Goal: Feedback & Contribution: Contribute content

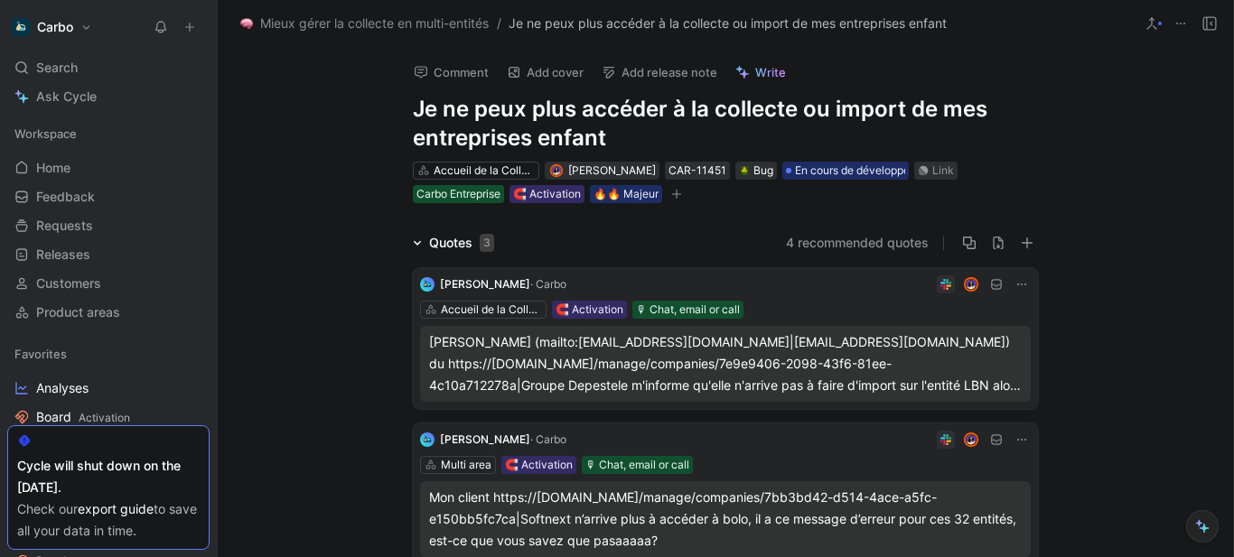
click at [676, 196] on icon "button" at bounding box center [676, 194] width 1 height 10
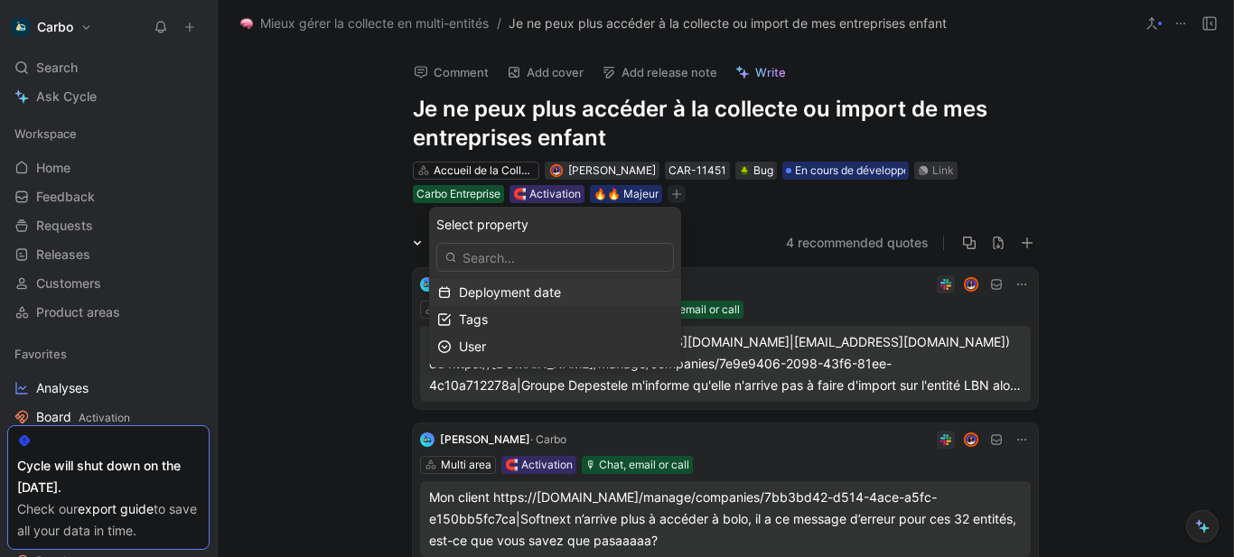
click at [550, 294] on span "Deployment date" at bounding box center [510, 292] width 102 height 15
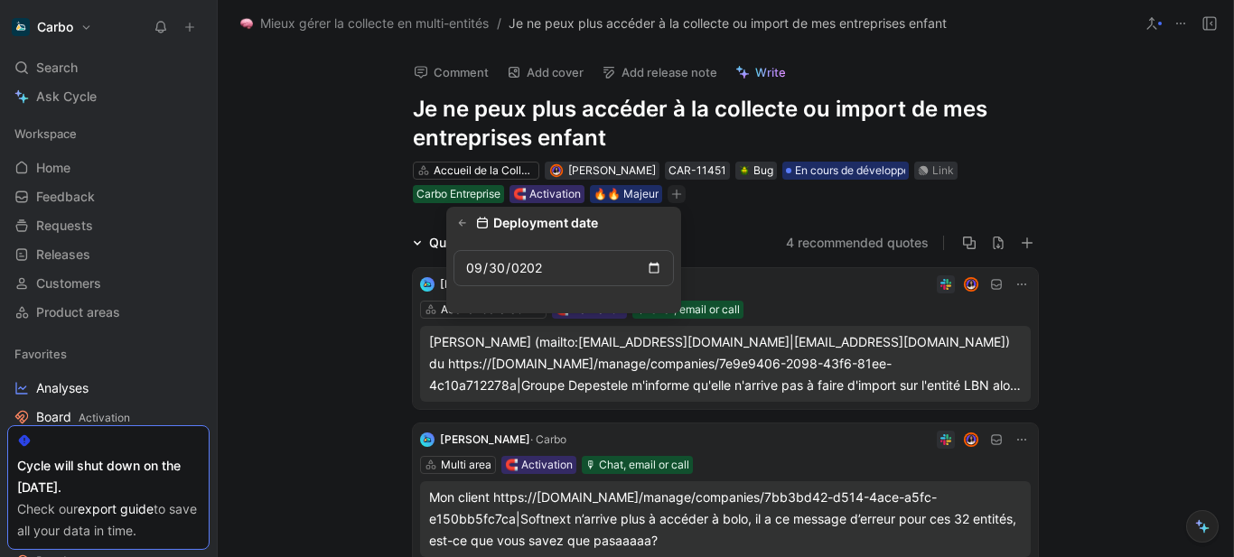
type input "[DATE]"
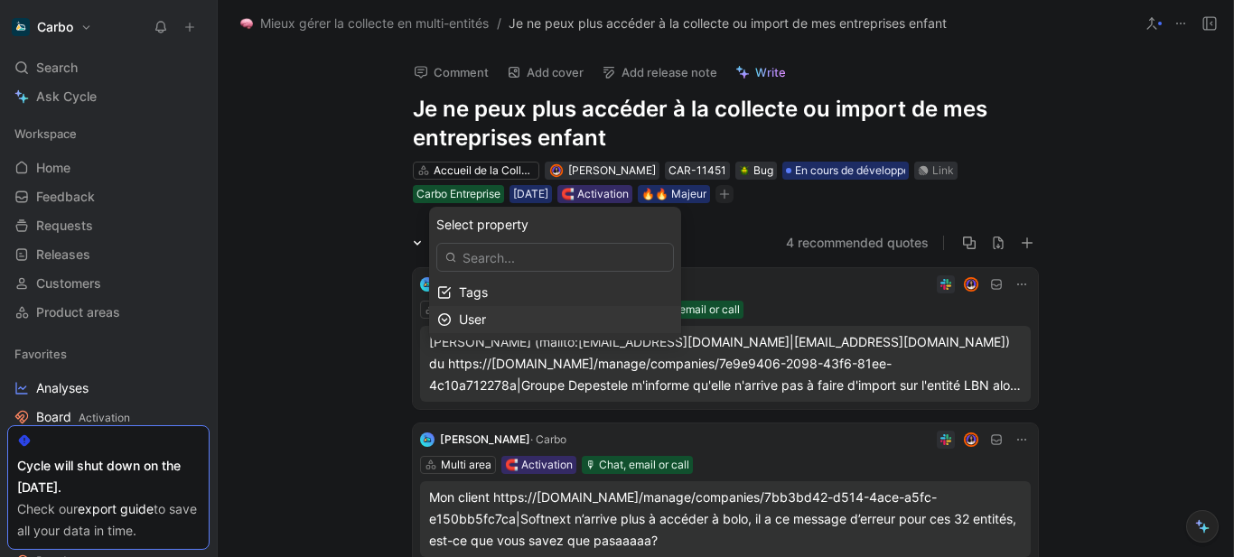
click at [486, 317] on span "User" at bounding box center [472, 319] width 27 height 15
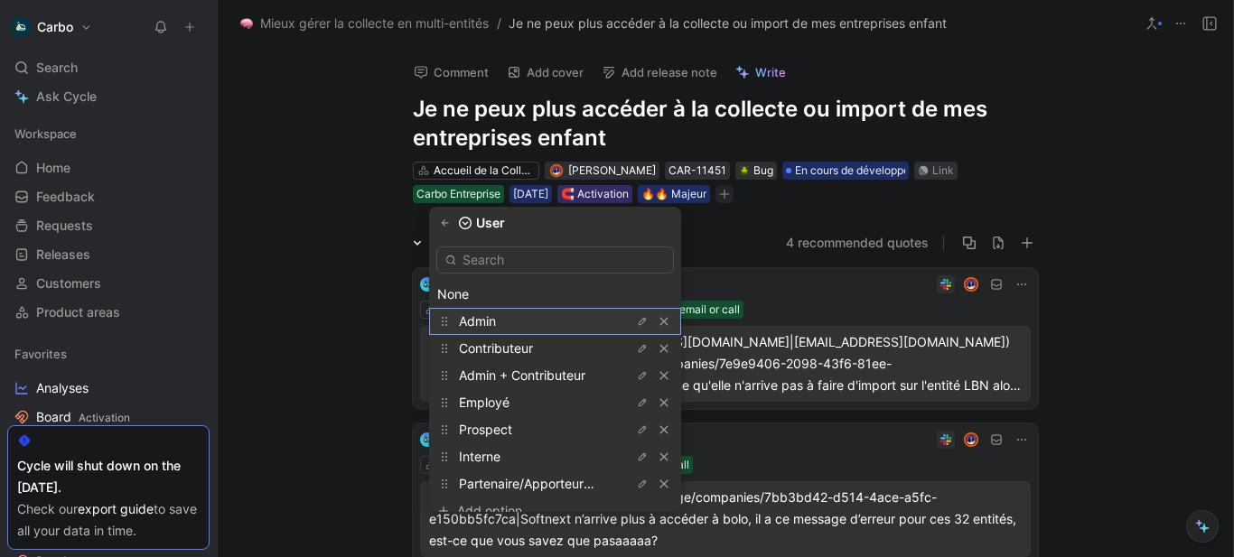
click at [547, 321] on div "Admin" at bounding box center [526, 322] width 135 height 22
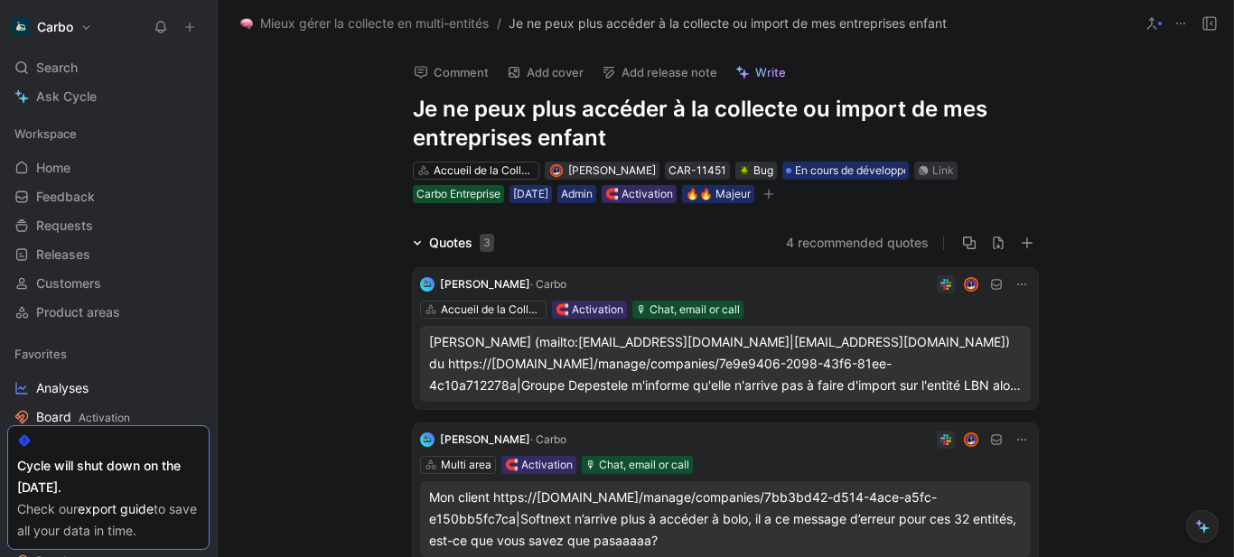
click at [667, 70] on button "Add release note" at bounding box center [659, 72] width 132 height 25
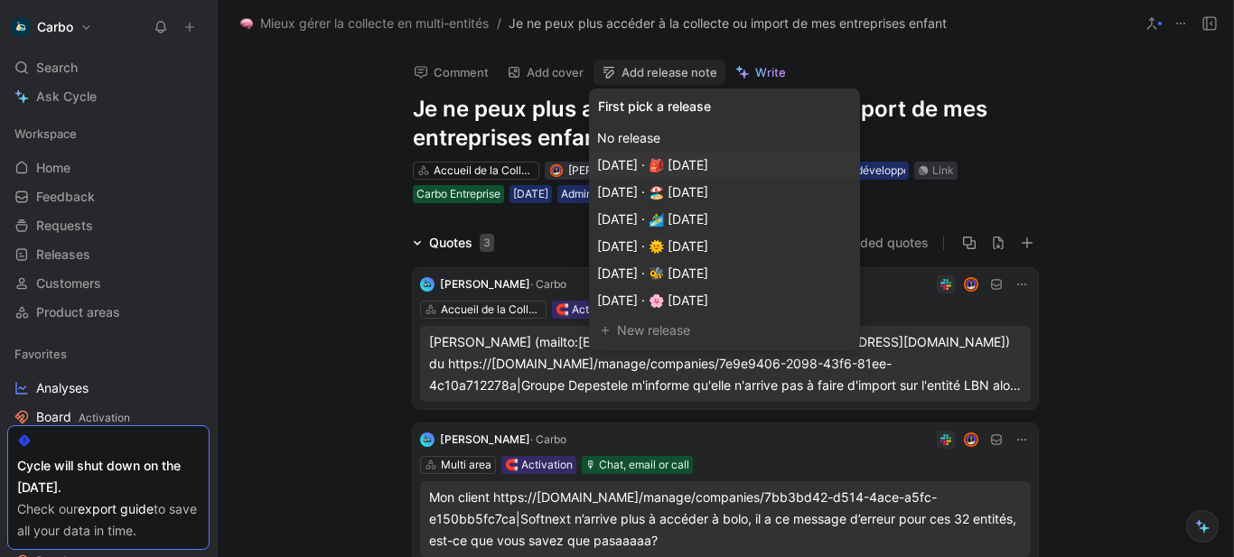
click at [708, 170] on span "[DATE] · 🎒 [DATE]" at bounding box center [652, 164] width 111 height 15
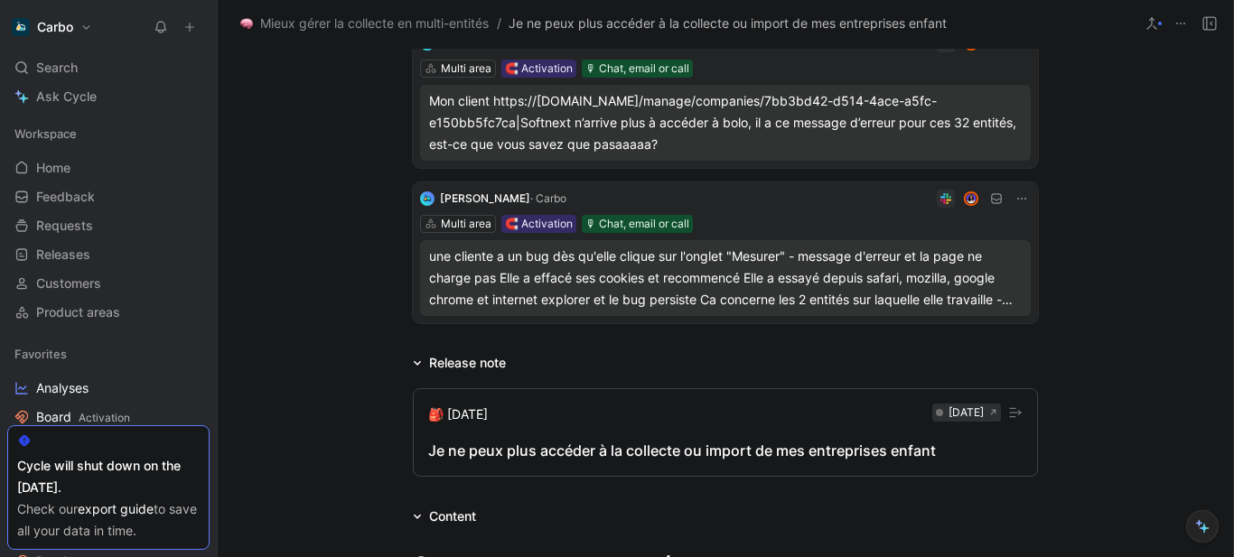
scroll to position [401, 0]
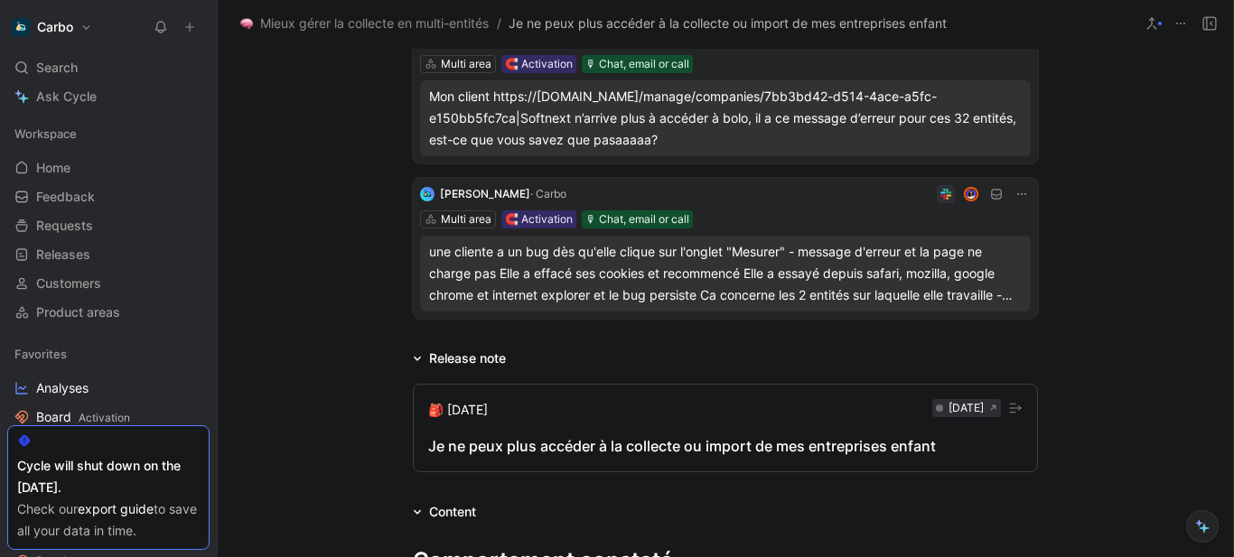
click at [651, 451] on div "Je ne peux plus accéder à la collecte ou import de mes entreprises enfant" at bounding box center [725, 446] width 594 height 22
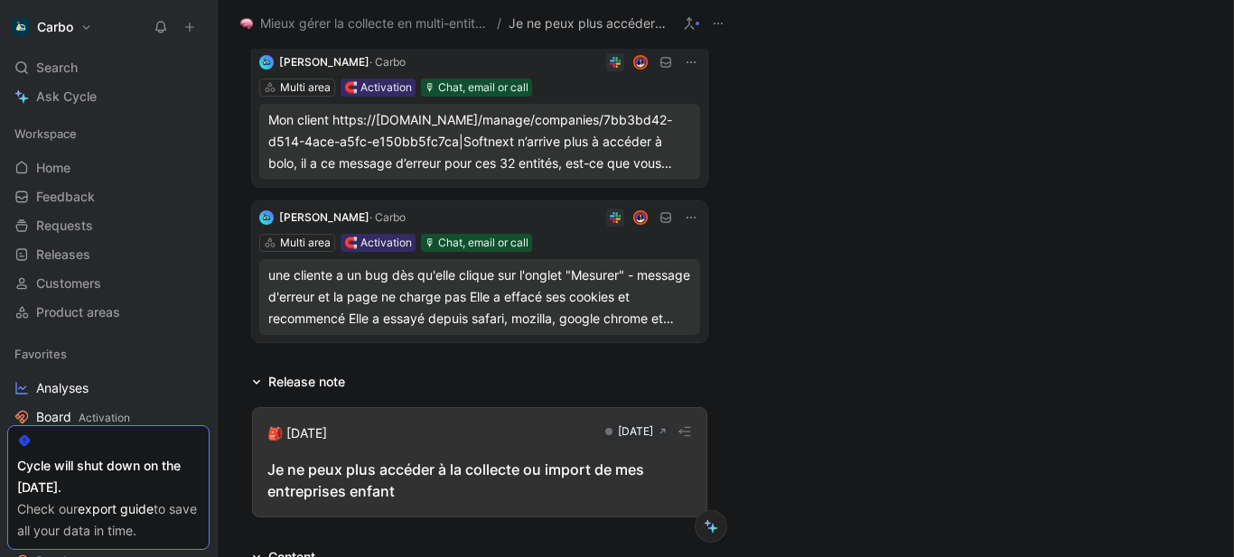
scroll to position [425, 0]
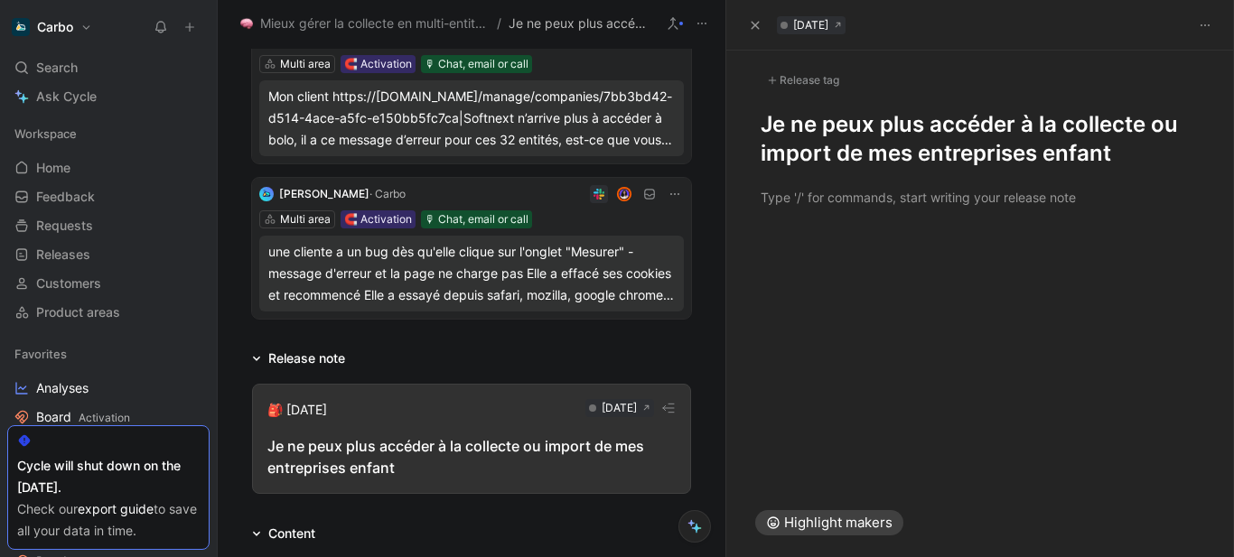
click at [764, 117] on h1 "Je ne peux plus accéder à la collecte ou import de mes entreprises enfant" at bounding box center [981, 139] width 440 height 58
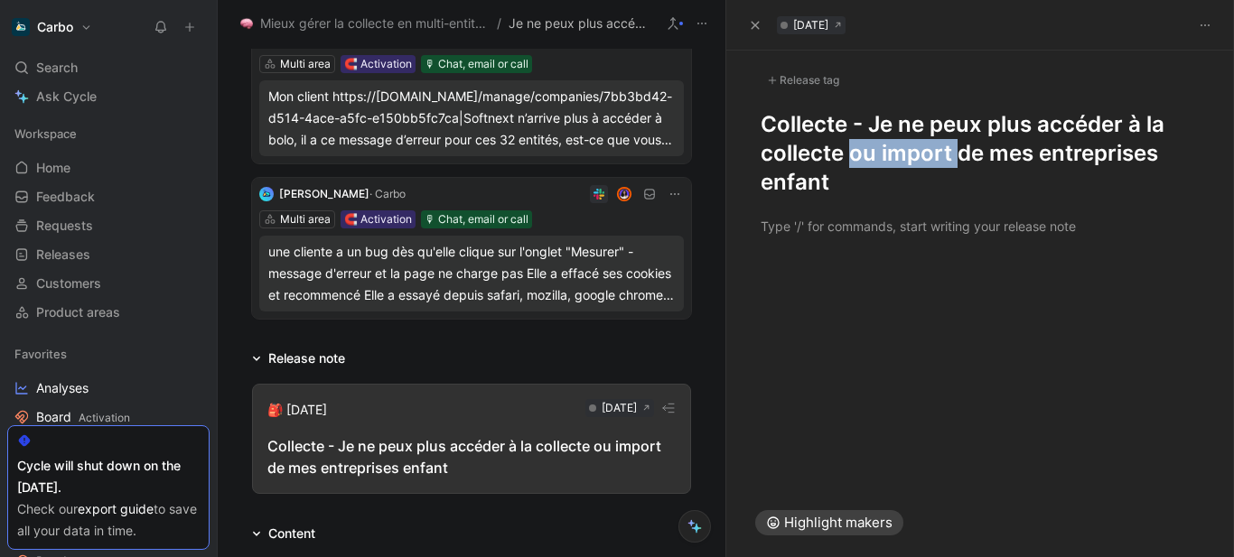
drag, startPoint x: 846, startPoint y: 154, endPoint x: 958, endPoint y: 155, distance: 111.1
click at [958, 155] on h1 "Collecte - Je ne peux plus accéder à la collecte ou import de mes entreprises e…" at bounding box center [981, 153] width 440 height 87
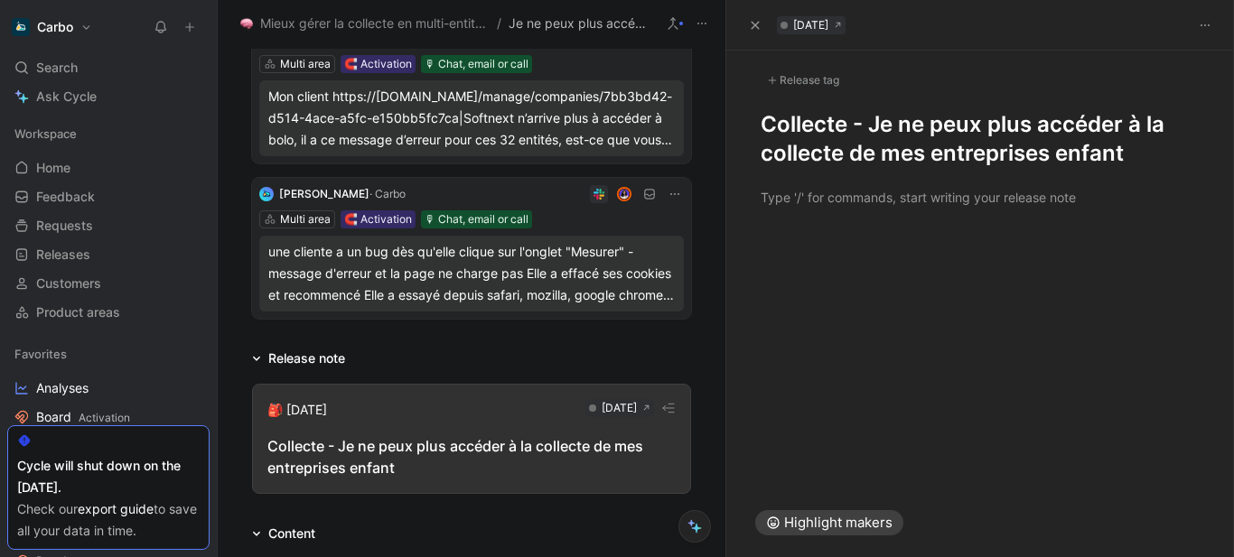
scroll to position [0, 0]
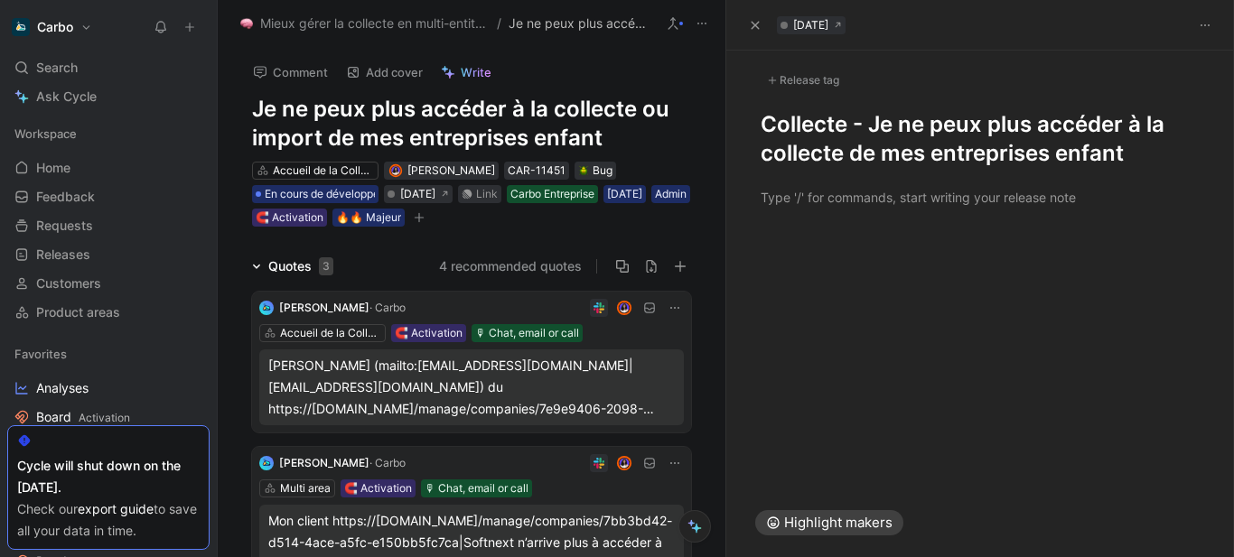
click at [1170, 151] on h1 "Collecte - Je ne peux plus accéder à la collecte de mes entreprises enfant" at bounding box center [981, 139] width 440 height 58
click at [870, 121] on h1 "Collecte - Je ne peux plus accéder à la collecte de mes entreprises enfant" at bounding box center [981, 139] width 440 height 58
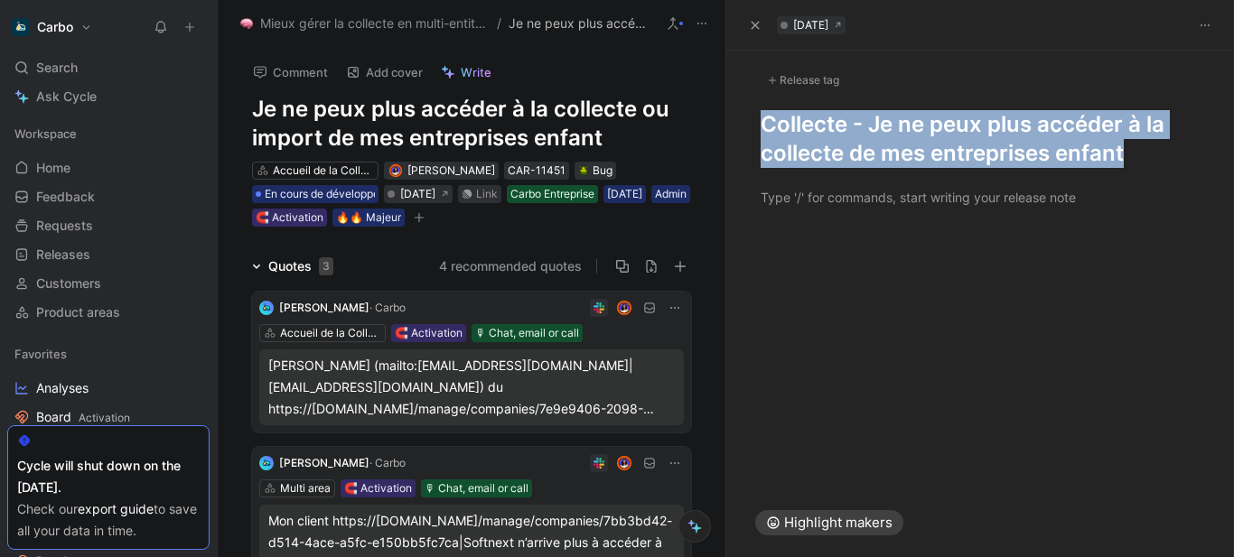
click at [870, 121] on h1 "Collecte - Je ne peux plus accéder à la collecte de mes entreprises enfant" at bounding box center [981, 139] width 440 height 58
copy h1 "Collecte - Je ne peux plus accéder à la collecte de mes entreprises enfant"
click at [488, 116] on h1 "Je ne peux plus accéder à la collecte ou import de mes entreprises enfant" at bounding box center [471, 124] width 439 height 58
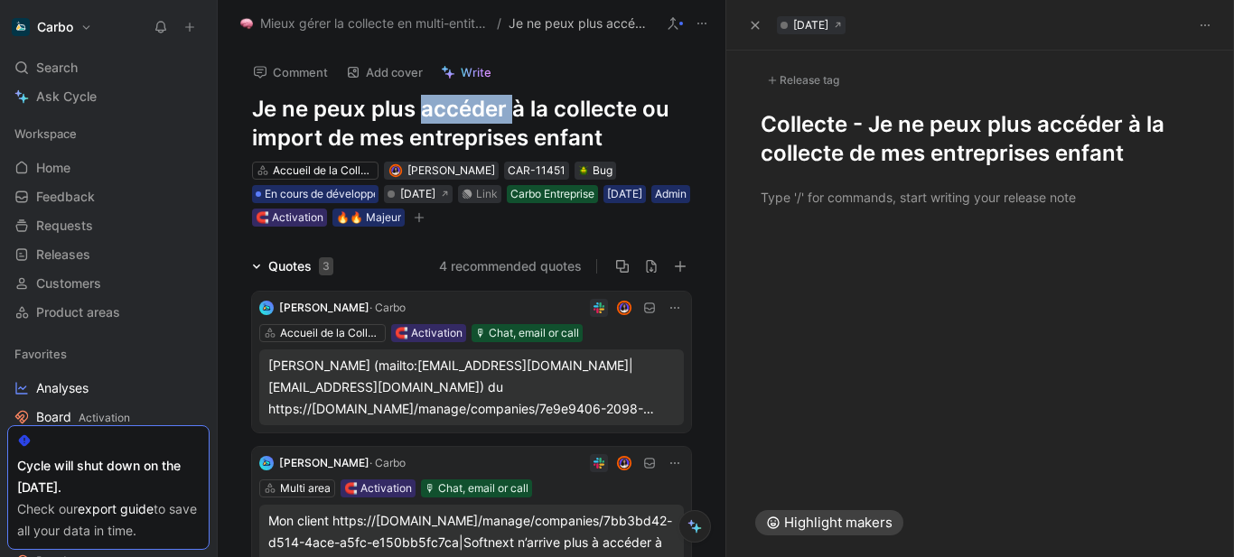
click at [488, 116] on h1 "Je ne peux plus accéder à la collecte ou import de mes entreprises enfant" at bounding box center [471, 124] width 439 height 58
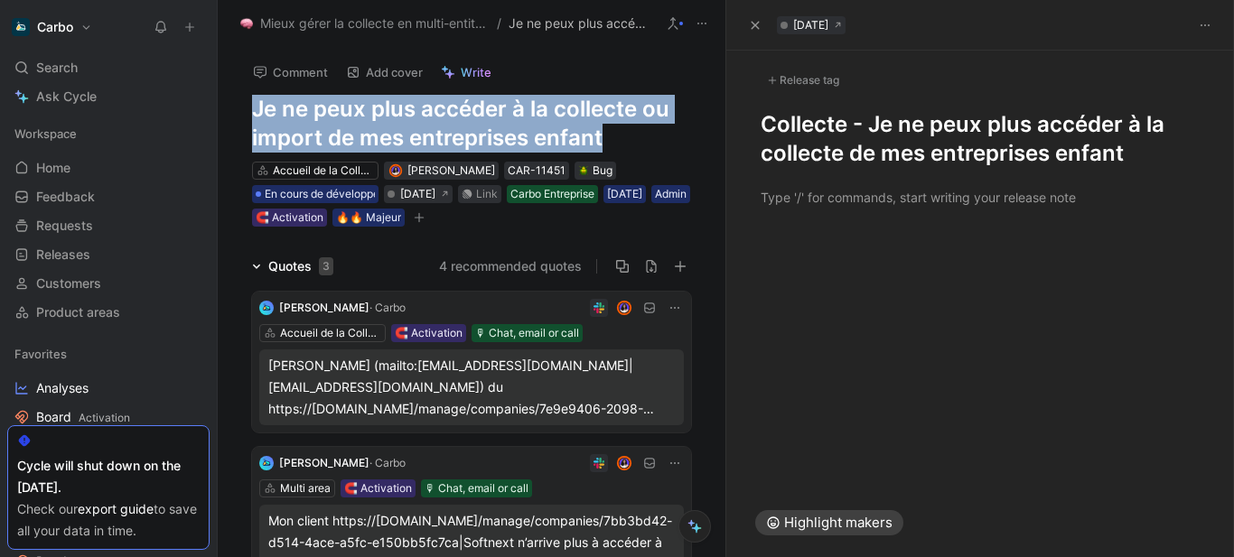
click at [488, 116] on h1 "Je ne peux plus accéder à la collecte ou import de mes entreprises enfant" at bounding box center [471, 124] width 439 height 58
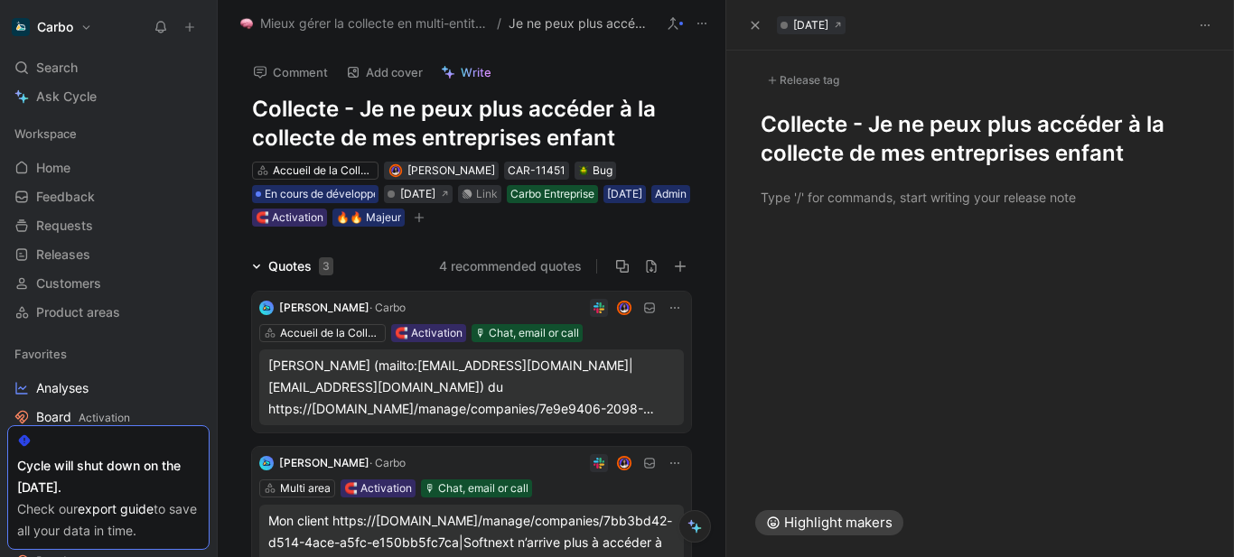
click at [867, 216] on div at bounding box center [980, 197] width 509 height 59
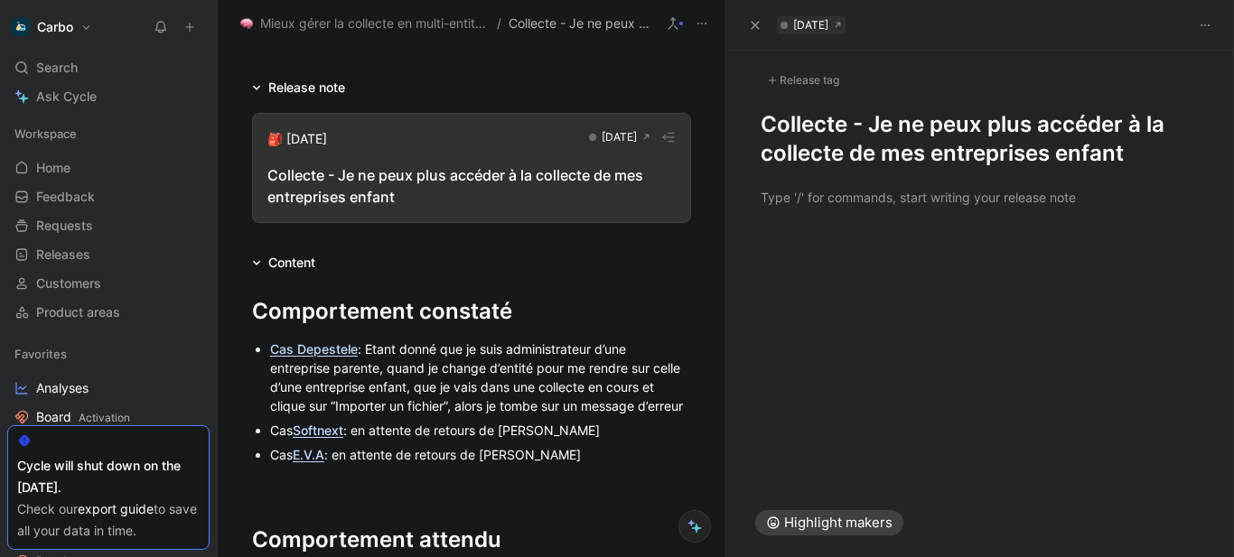
scroll to position [696, 0]
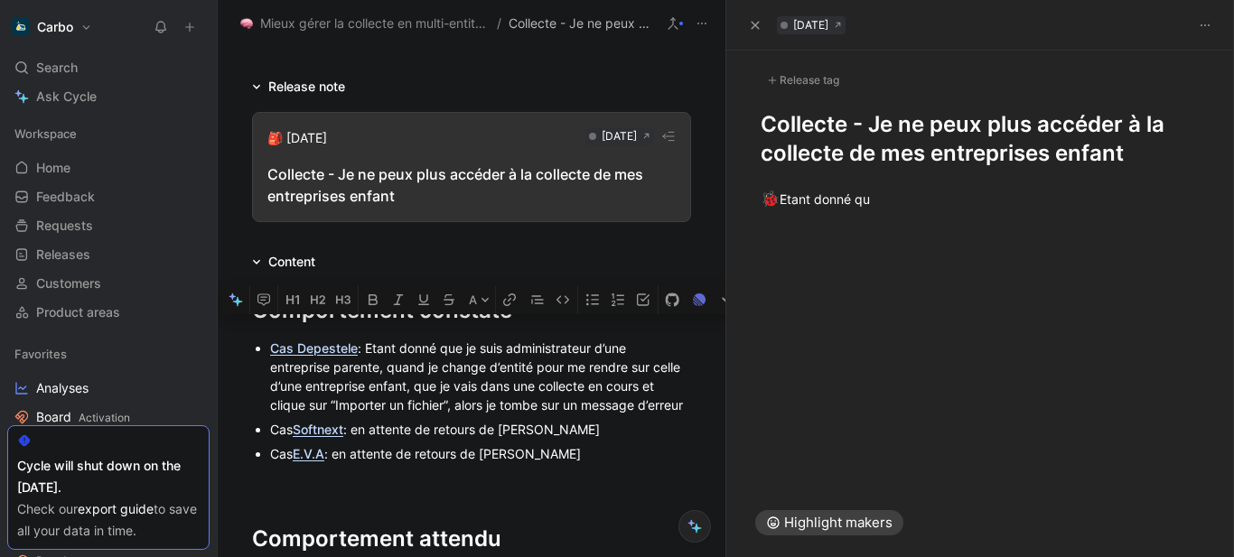
drag, startPoint x: 368, startPoint y: 350, endPoint x: 451, endPoint y: 416, distance: 106.1
click at [451, 415] on div "Cas Depestele : Etant donné que je suis administrateur d’une entreprise parente…" at bounding box center [480, 377] width 421 height 76
copy div "Etant donné que je suis administrateur d’une entreprise parente, quand je chang…"
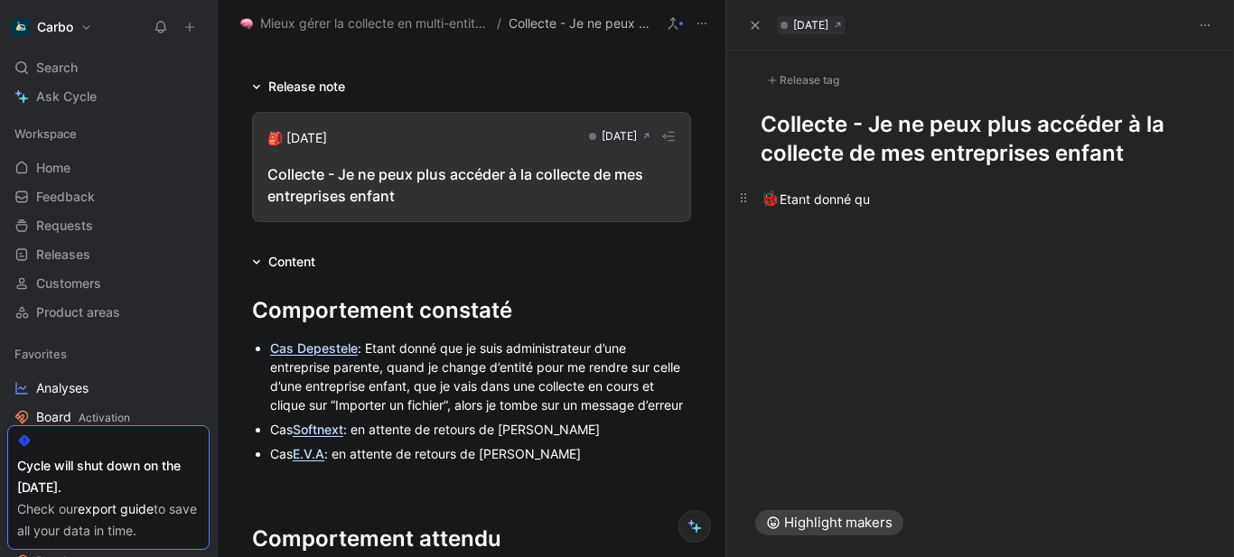
click at [962, 205] on div "🐞 Etant donné qu" at bounding box center [981, 199] width 440 height 23
drag, startPoint x: 788, startPoint y: 198, endPoint x: 942, endPoint y: 192, distance: 154.6
click at [942, 192] on div "🐞 Etant donné qu" at bounding box center [981, 199] width 440 height 23
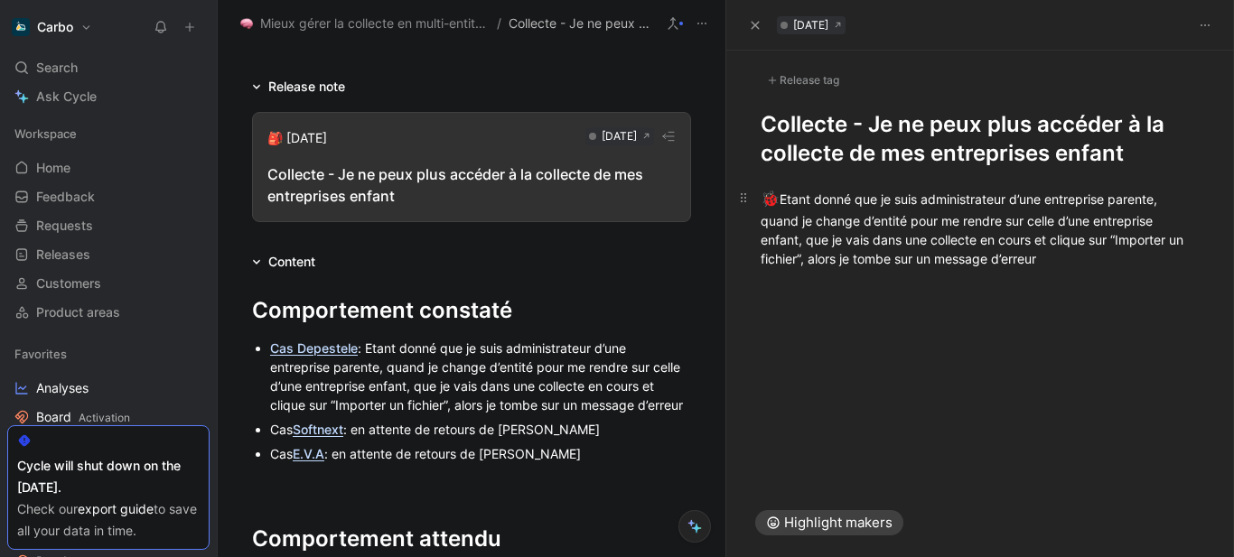
click at [806, 238] on div "🐞 Etant donné que je suis administrateur d’une entreprise parente, quand je cha…" at bounding box center [981, 228] width 440 height 80
click at [1027, 222] on div "🐞 Etant donné que je suis administrateur d’une entreprise parente, quand je cha…" at bounding box center [981, 228] width 440 height 80
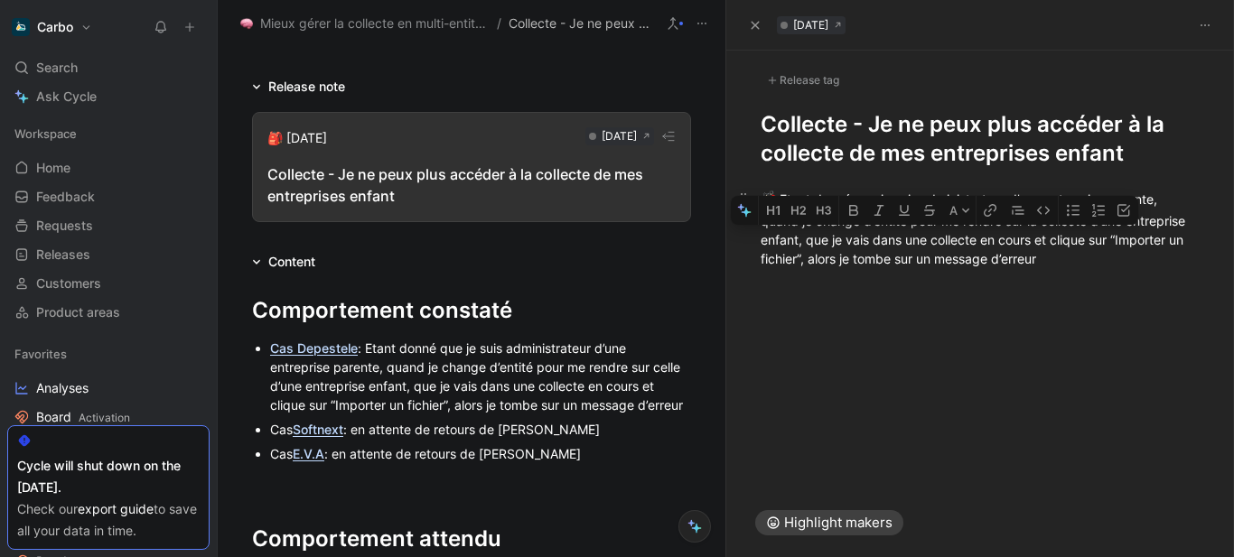
drag, startPoint x: 869, startPoint y: 234, endPoint x: 883, endPoint y: 263, distance: 32.3
click at [883, 263] on div "🐞 Etant donné que je suis administrateur d’une entreprise parente, quand je cha…" at bounding box center [981, 228] width 440 height 80
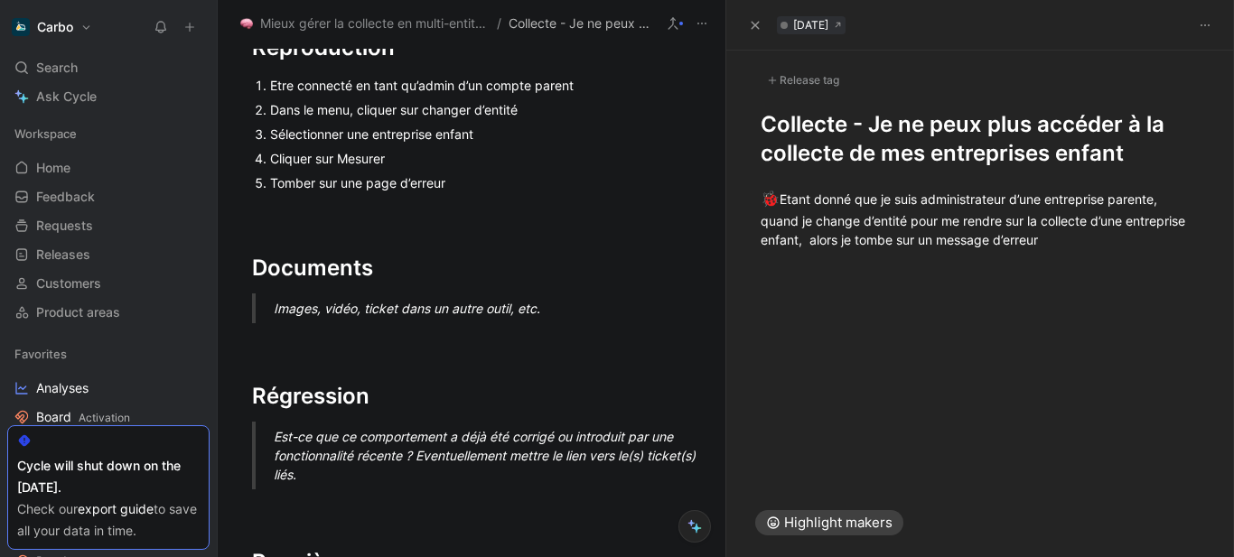
scroll to position [1317, 0]
click at [1152, 242] on div "🐞 Etant donné que je suis administrateur d’une entreprise parente, quand je cha…" at bounding box center [981, 218] width 440 height 61
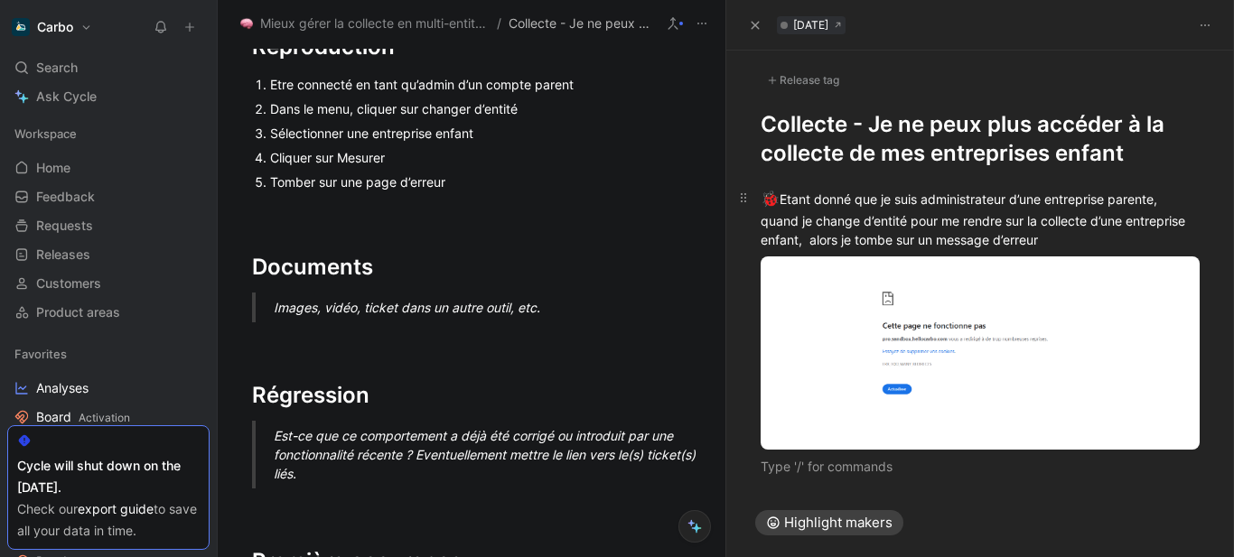
click at [868, 238] on div "🐞 Etant donné que je suis administrateur d’une entreprise parente, quand je cha…" at bounding box center [981, 218] width 440 height 61
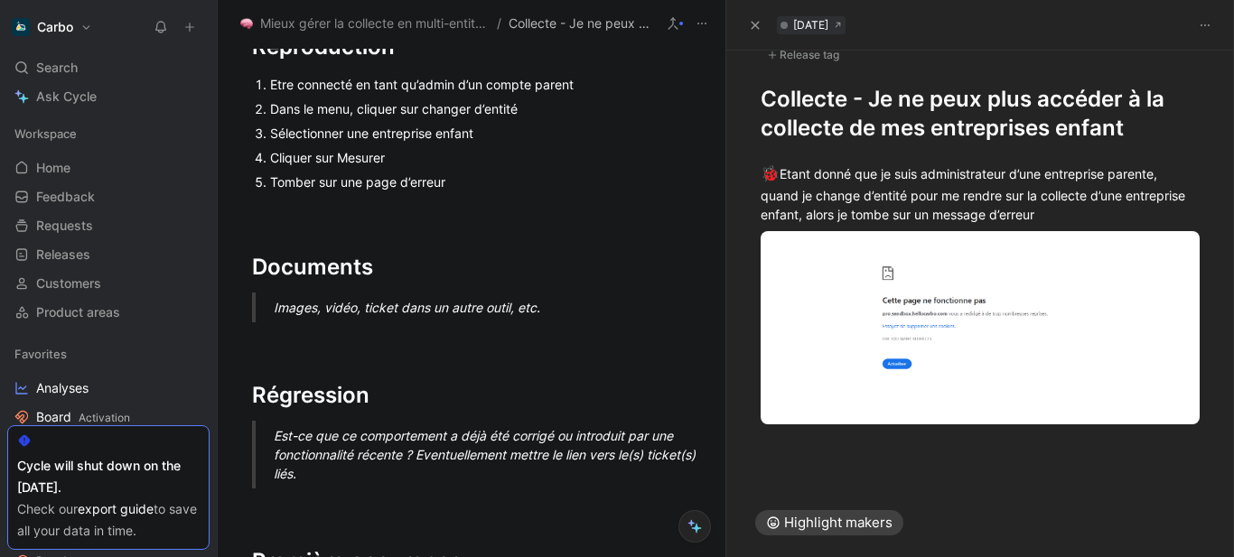
click at [824, 471] on div at bounding box center [980, 482] width 509 height 22
click at [799, 56] on div "Release tag" at bounding box center [803, 55] width 85 height 22
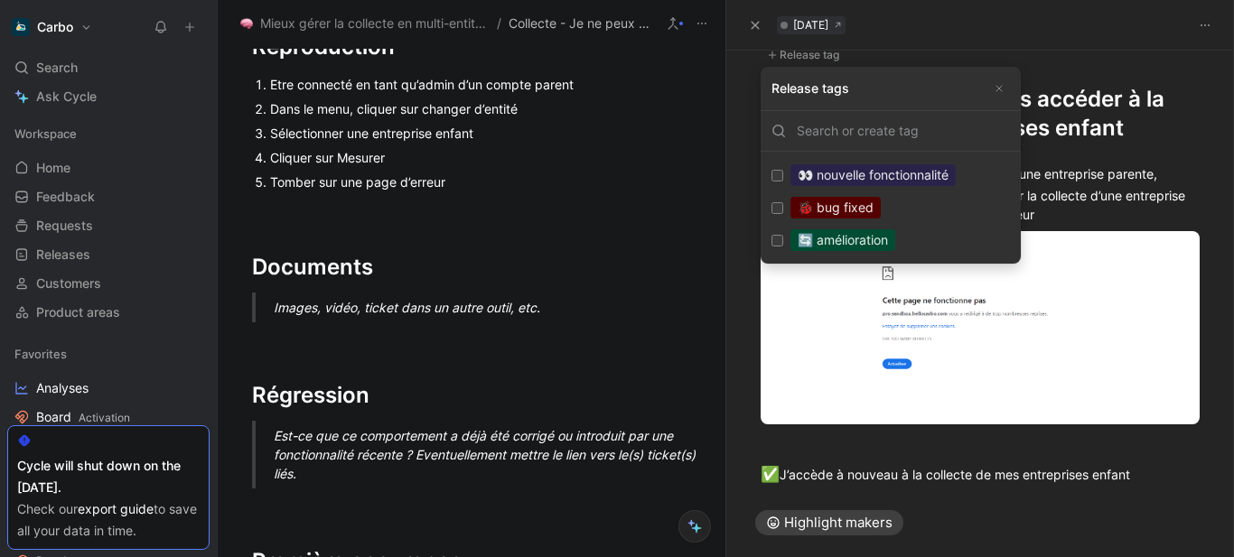
click at [874, 210] on div "🐞 bug fixed" at bounding box center [835, 208] width 90 height 22
click at [783, 210] on input "🐞 bug fixed Edit" at bounding box center [777, 208] width 12 height 12
checkbox input "true"
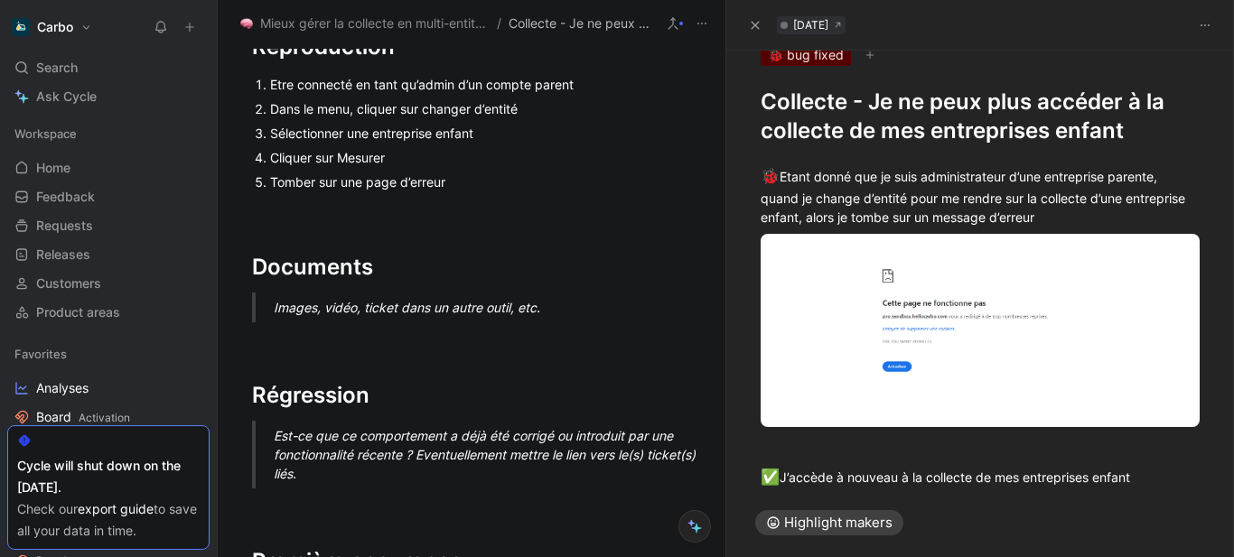
drag, startPoint x: 986, startPoint y: 119, endPoint x: 1040, endPoint y: 123, distance: 53.4
click at [1040, 123] on h1 "Collecte - Je ne peux plus accéder à la collecte de mes entreprises enfant" at bounding box center [981, 117] width 440 height 58
copy h1 "Collecte - Je ne peux plus accéder à la collecte de mes entreprises enfant"
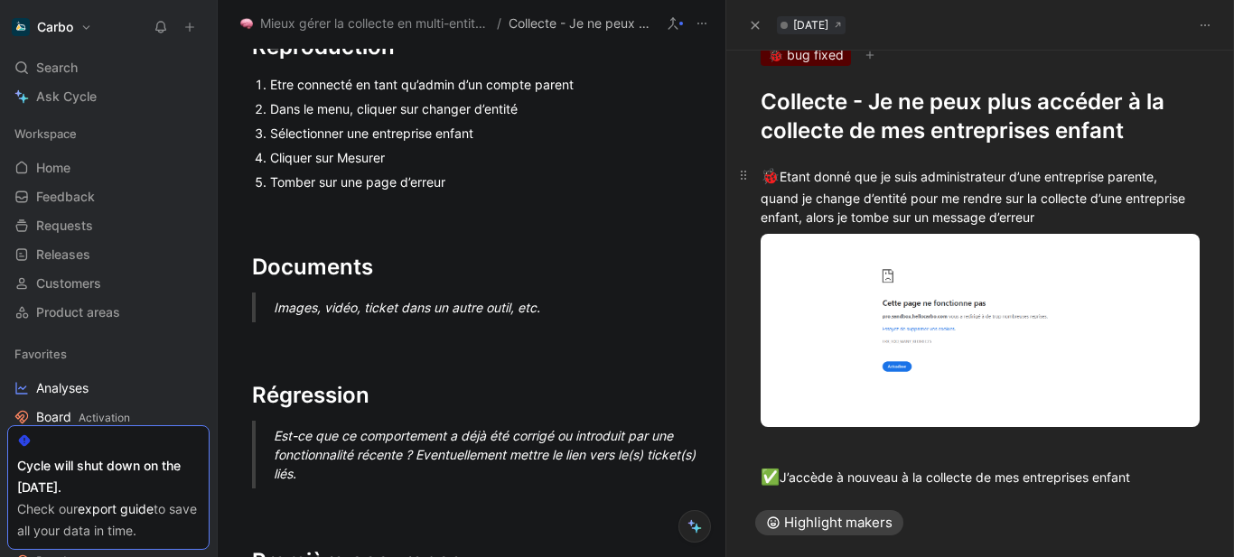
click at [1154, 207] on div "🐞 Etant donné que je suis administrateur d’une entreprise parente, quand je cha…" at bounding box center [981, 195] width 440 height 61
drag, startPoint x: 1129, startPoint y: 220, endPoint x: 743, endPoint y: 177, distance: 388.9
click at [743, 177] on p "🐞 Etant donné que je suis administrateur d’une entreprise parente, quand je cha…" at bounding box center [980, 196] width 509 height 72
copy div "🐞 Etant donné que je suis administrateur d’une entreprise parente, quand je cha…"
click at [1172, 180] on div "🐞 Etant donné que je suis administrateur d’une entreprise parente, quand je cha…" at bounding box center [981, 195] width 440 height 61
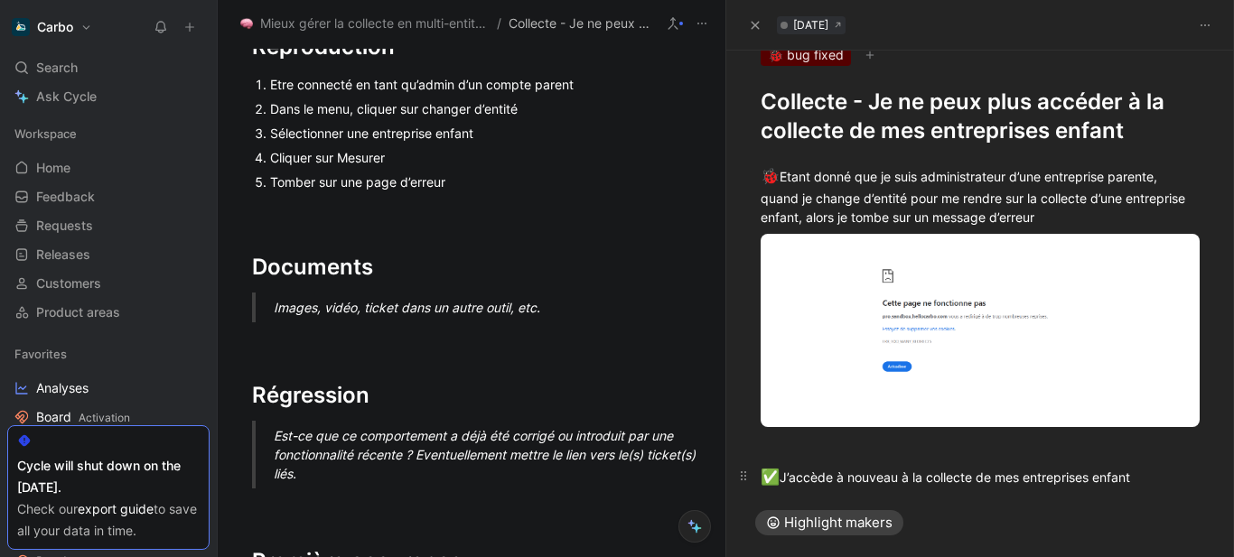
click at [826, 474] on div "✅ J’accède à nouveau à la collecte de mes entreprises enfant" at bounding box center [981, 477] width 440 height 23
copy div "✅ J’accède à nouveau à la collecte de mes entreprises enfant"
click at [1176, 179] on div "🐞 Etant donné que je suis administrateur d’une entreprise parente, quand je cha…" at bounding box center [981, 195] width 440 height 61
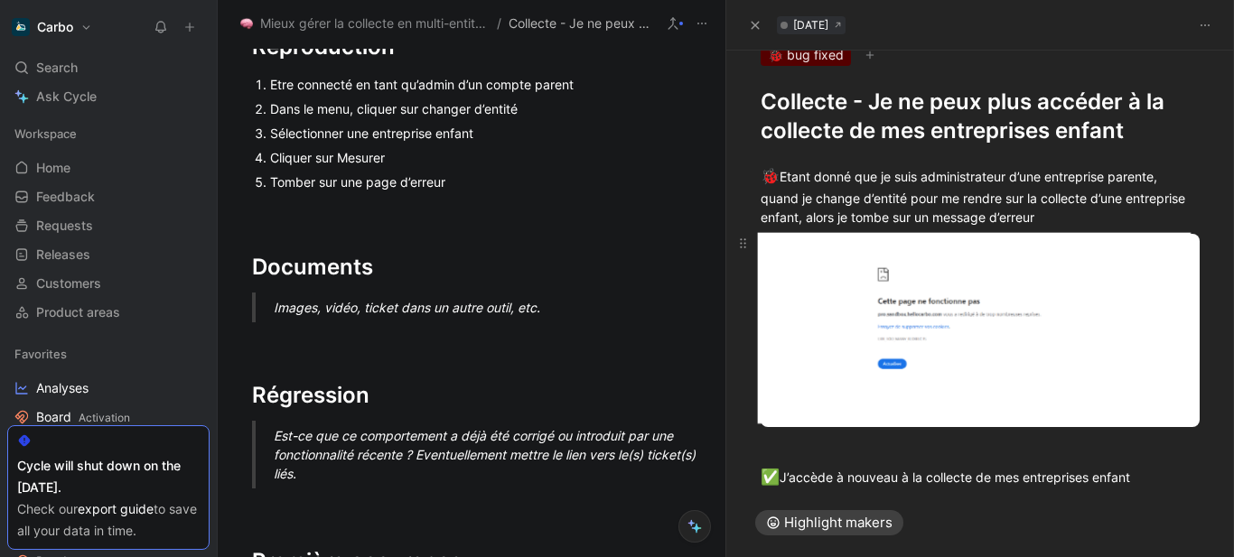
click at [1013, 322] on body "Carbo Search Ctrl K Ask Cycle Workspace Home G then H Feedback G then F Request…" at bounding box center [617, 278] width 1234 height 557
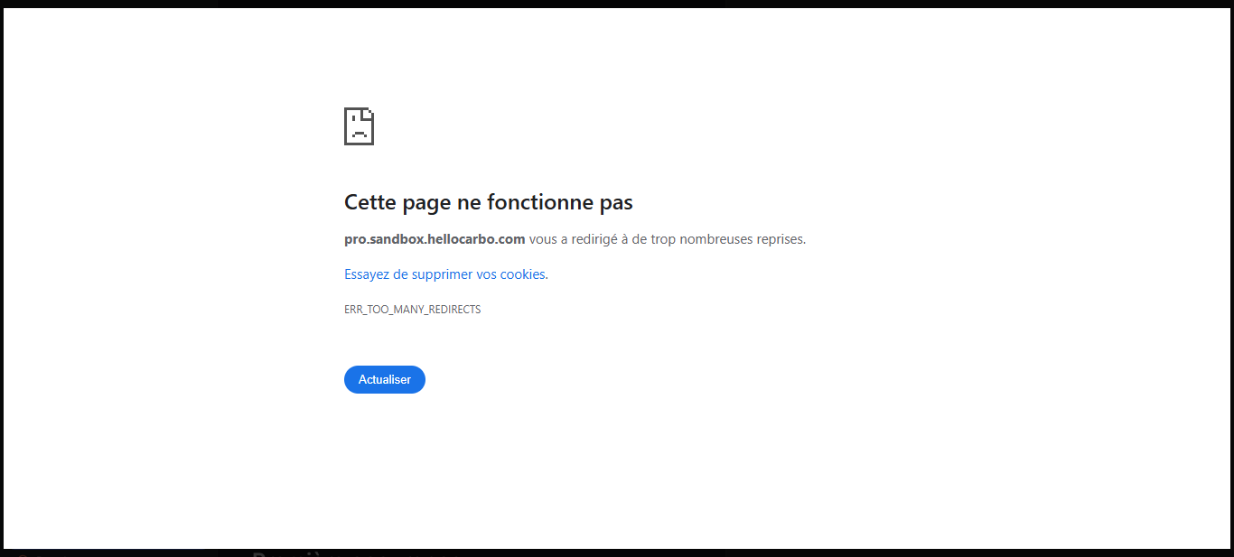
click at [1201, 126] on img at bounding box center [617, 278] width 1227 height 541
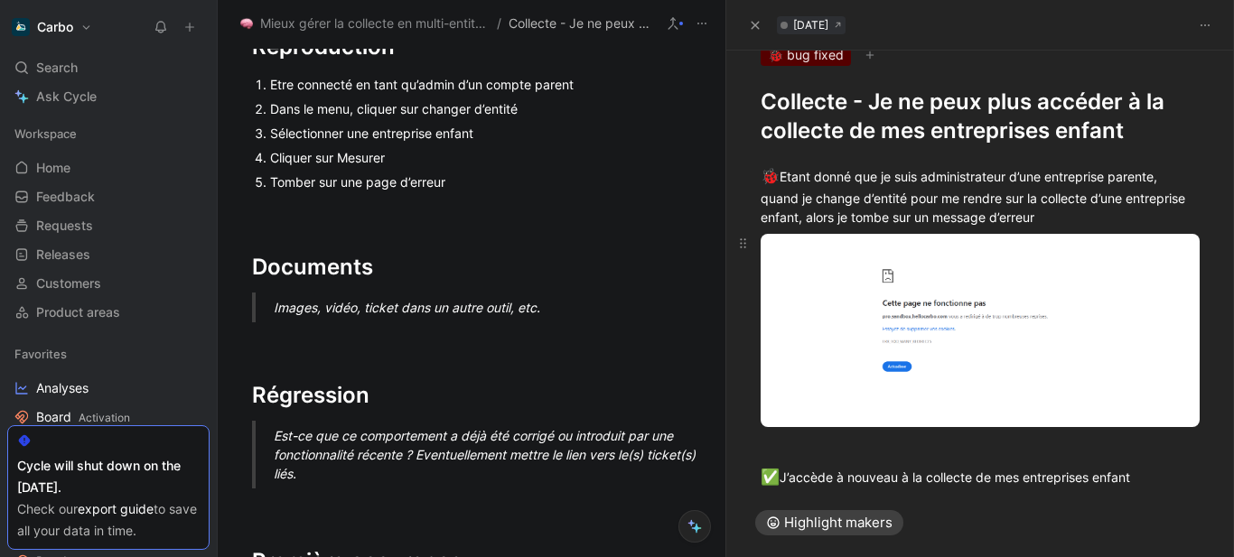
scroll to position [0, 0]
